Goal: Transaction & Acquisition: Purchase product/service

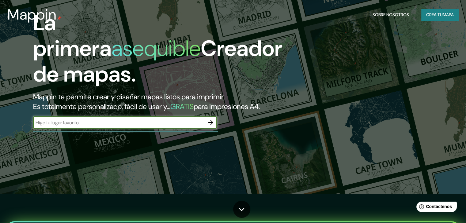
scroll to position [31, 0]
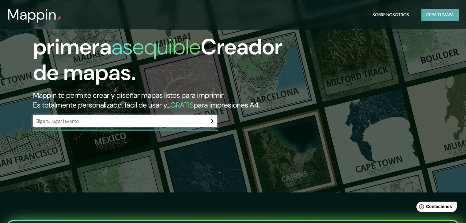
click at [437, 16] on font "Crea tu" at bounding box center [434, 15] width 17 height 6
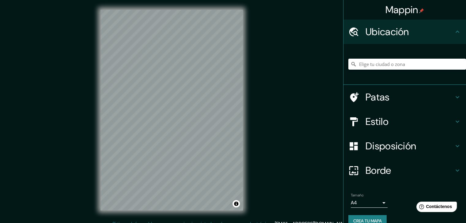
click at [370, 31] on font "Ubicación" at bounding box center [386, 31] width 43 height 13
click at [367, 64] on input "Elige tu ciudad o zona" at bounding box center [407, 64] width 118 height 11
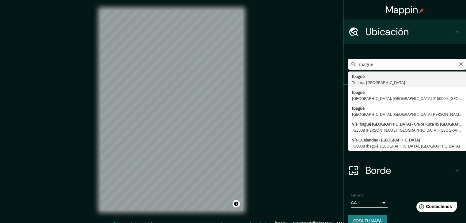
type input "Ibagué, [GEOGRAPHIC_DATA], [GEOGRAPHIC_DATA]"
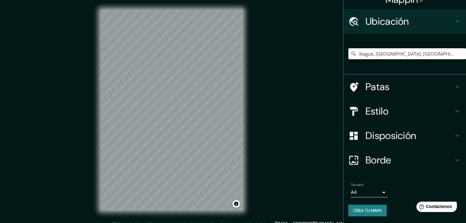
scroll to position [11, 0]
click at [391, 160] on h4 "Borde" at bounding box center [409, 160] width 88 height 12
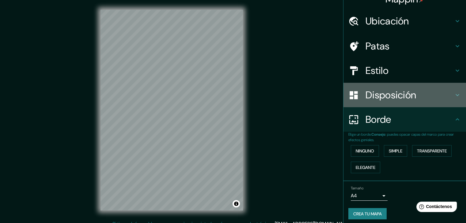
click at [390, 93] on font "Disposición" at bounding box center [390, 95] width 51 height 13
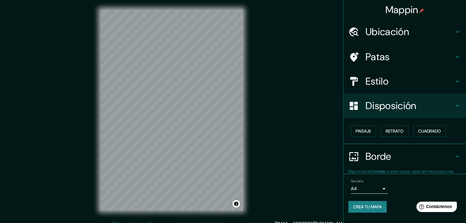
scroll to position [0, 0]
click at [364, 127] on font "Paisaje" at bounding box center [362, 131] width 15 height 8
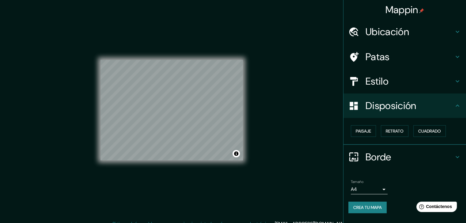
click at [395, 84] on h4 "Estilo" at bounding box center [409, 81] width 88 height 12
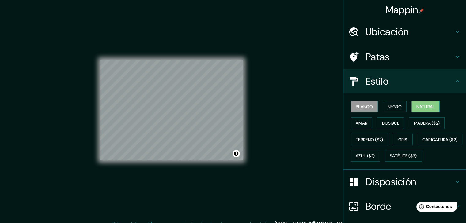
click at [416, 103] on font "Natural" at bounding box center [425, 107] width 18 height 8
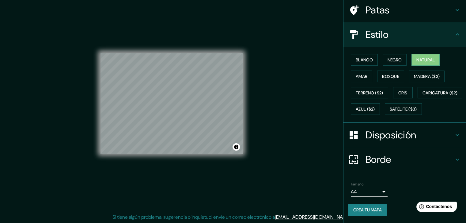
scroll to position [7, 0]
